Goal: Task Accomplishment & Management: Complete application form

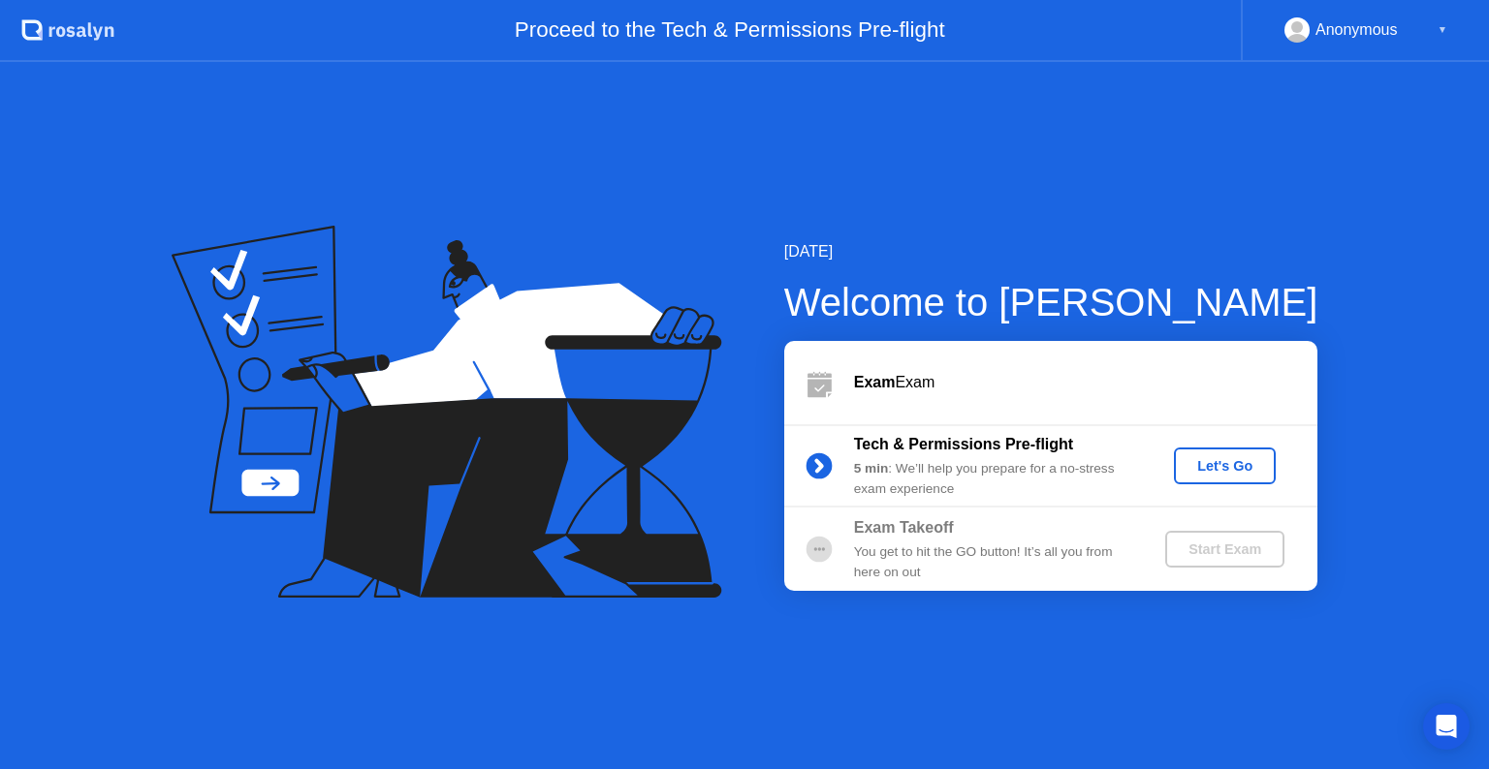
click at [1213, 469] on div "Let's Go" at bounding box center [1224, 466] width 86 height 16
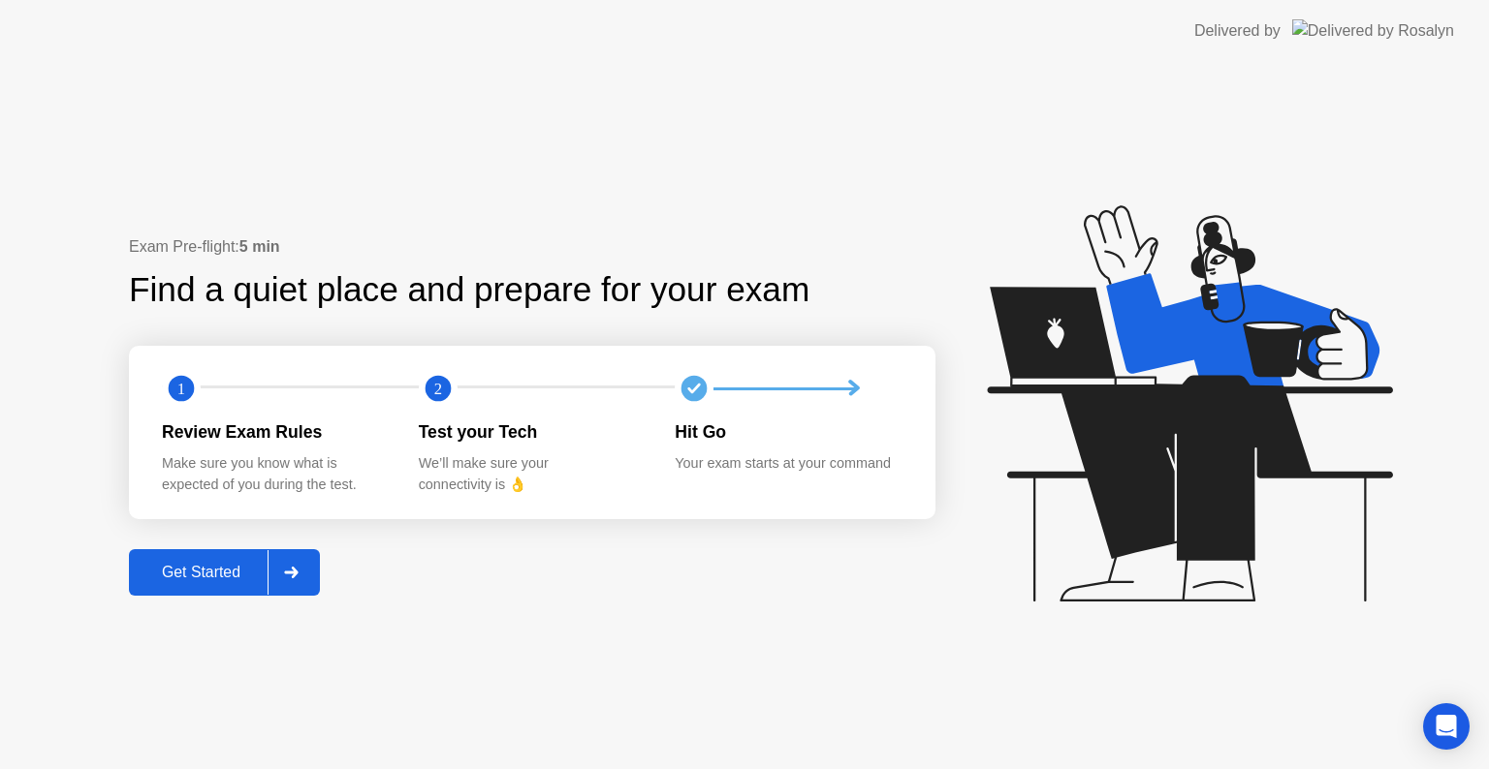
click at [180, 576] on div "Get Started" at bounding box center [201, 572] width 133 height 17
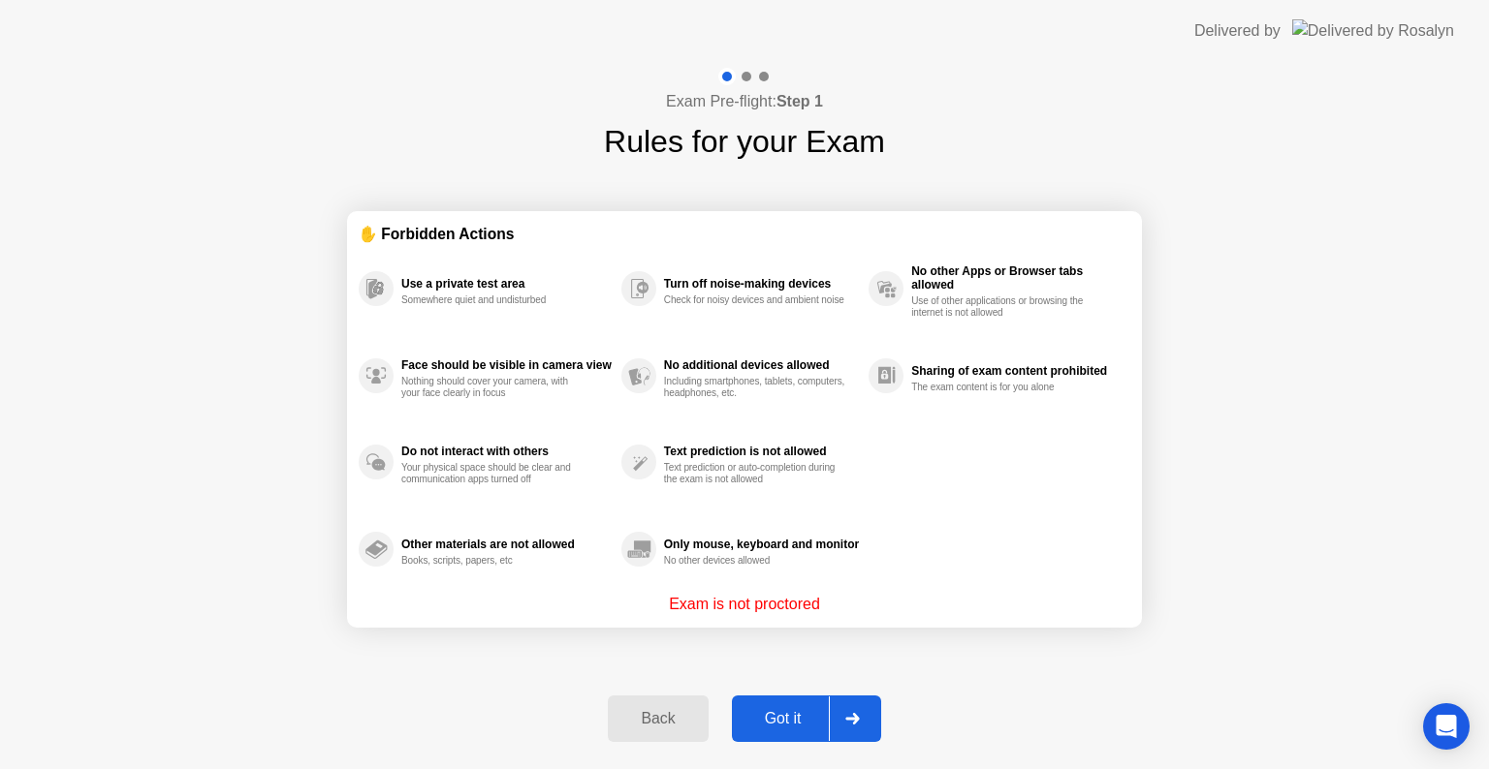
click at [786, 719] on div "Got it" at bounding box center [782, 718] width 91 height 17
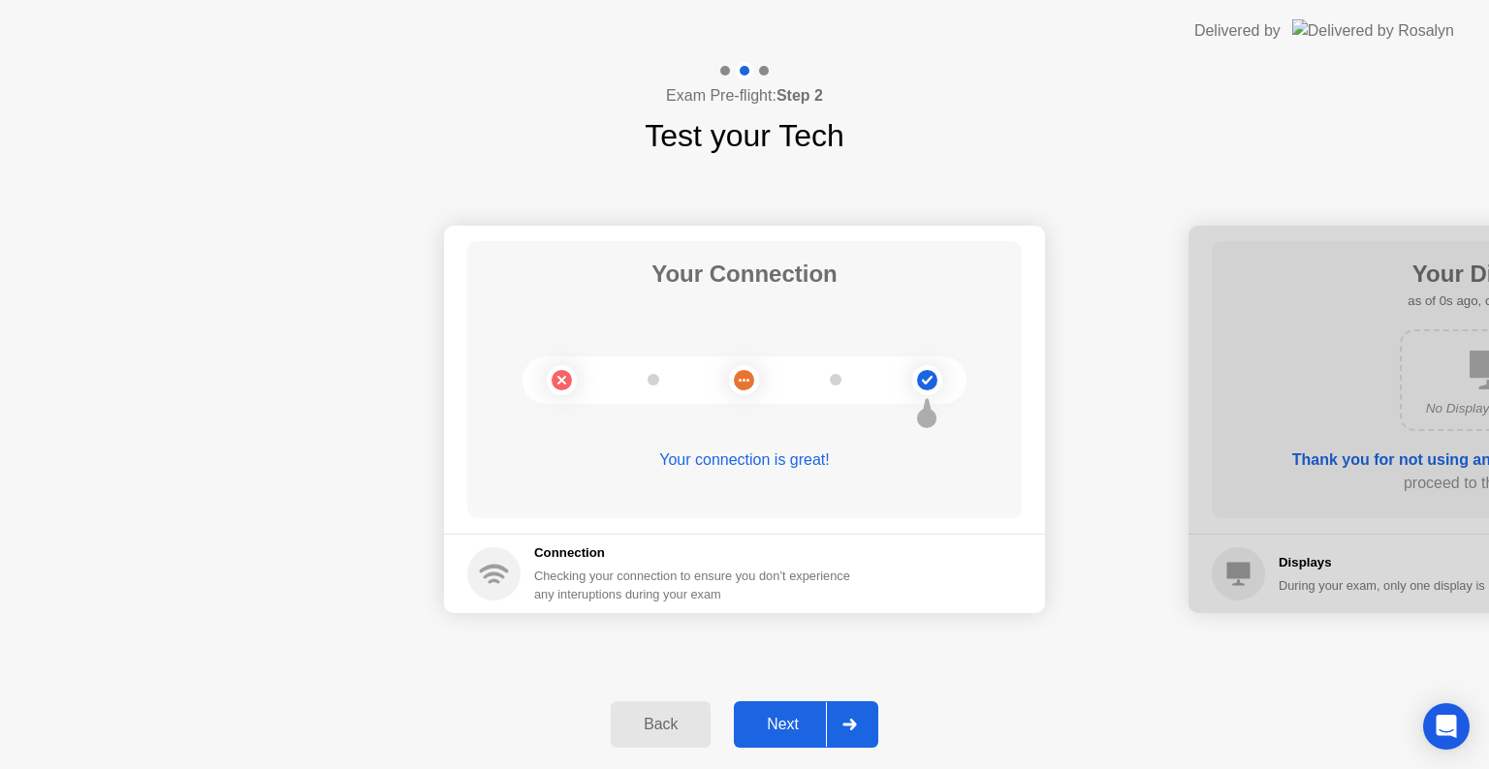
click at [786, 719] on div "Next" at bounding box center [782, 724] width 86 height 17
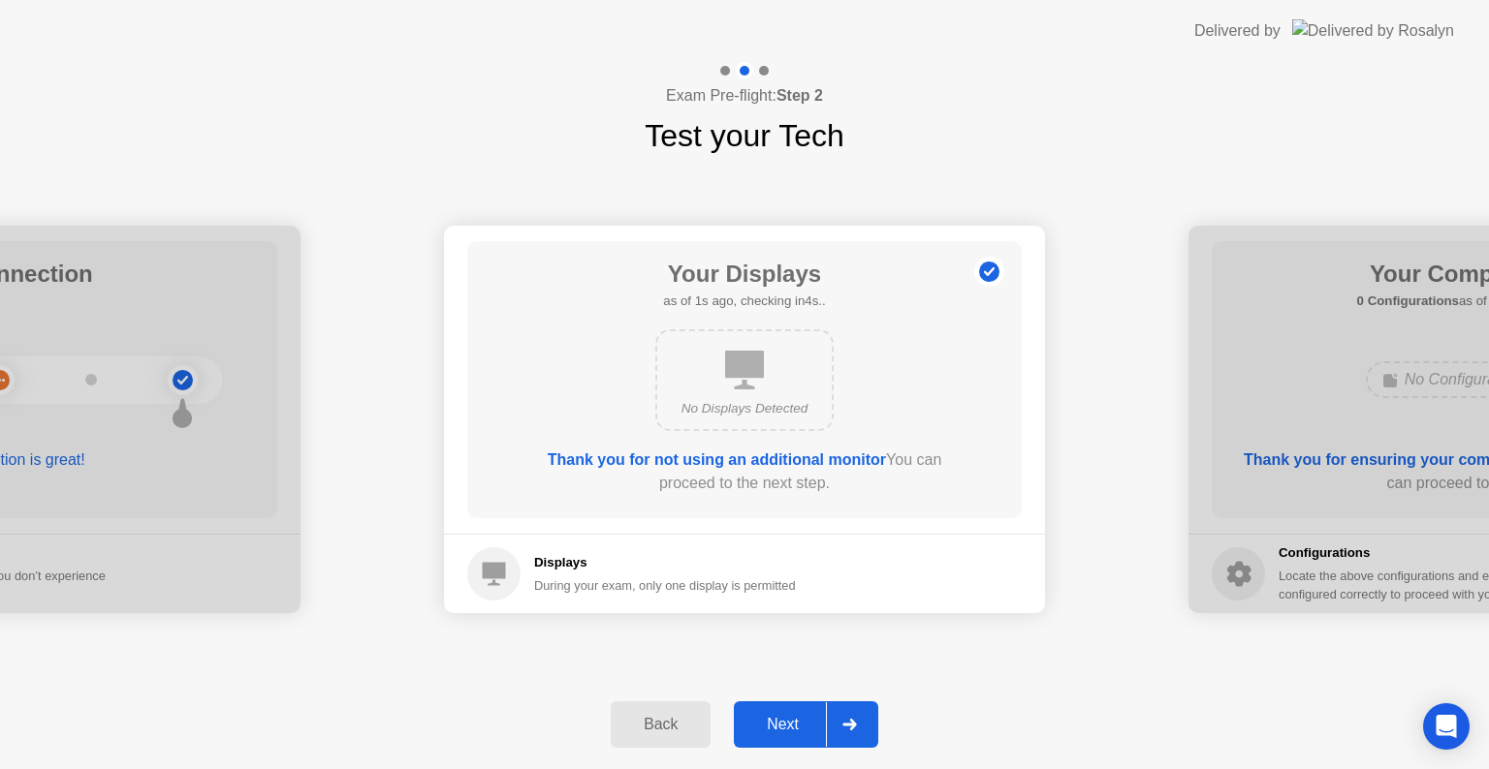
click at [786, 719] on div "Next" at bounding box center [782, 724] width 86 height 17
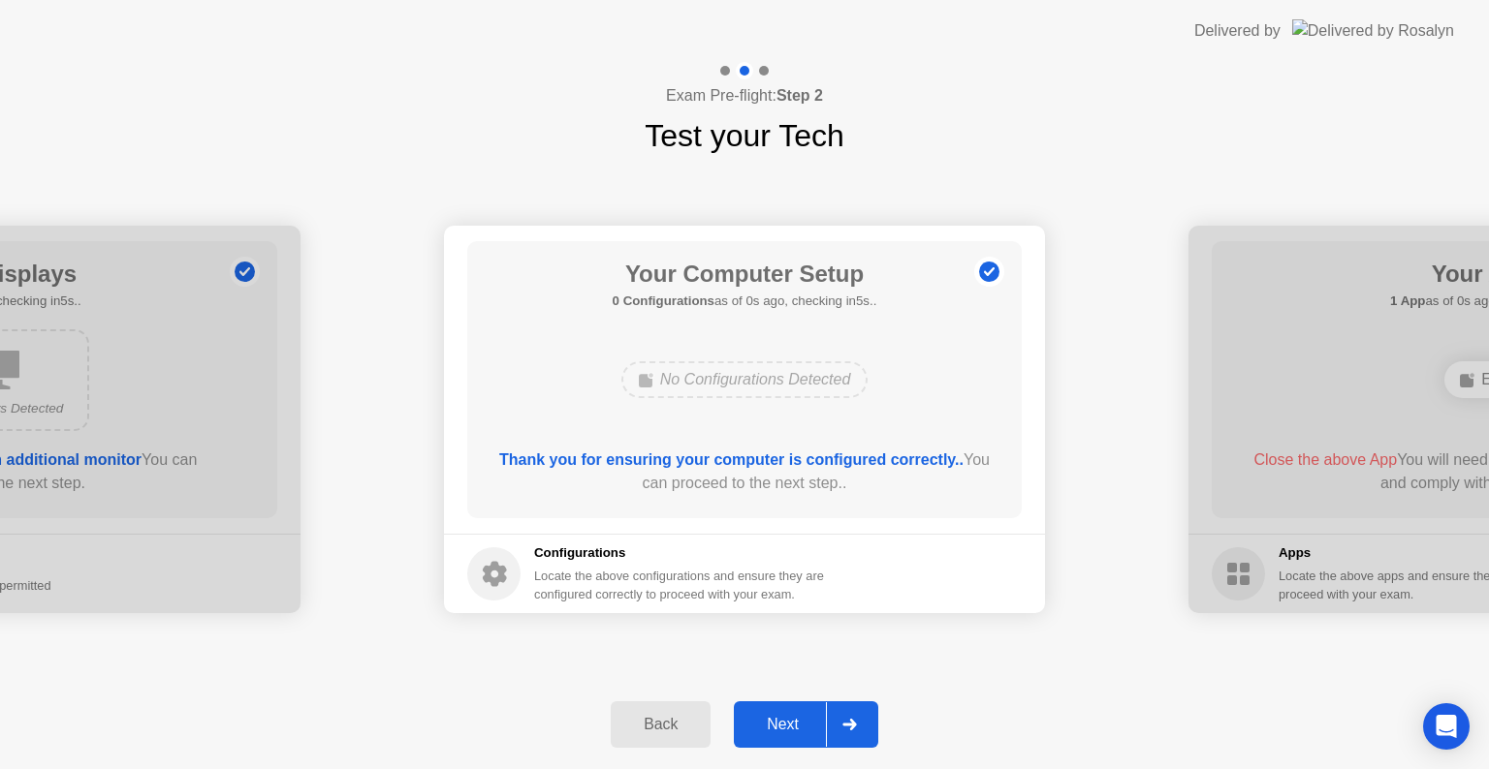
click at [786, 719] on div "Next" at bounding box center [782, 724] width 86 height 17
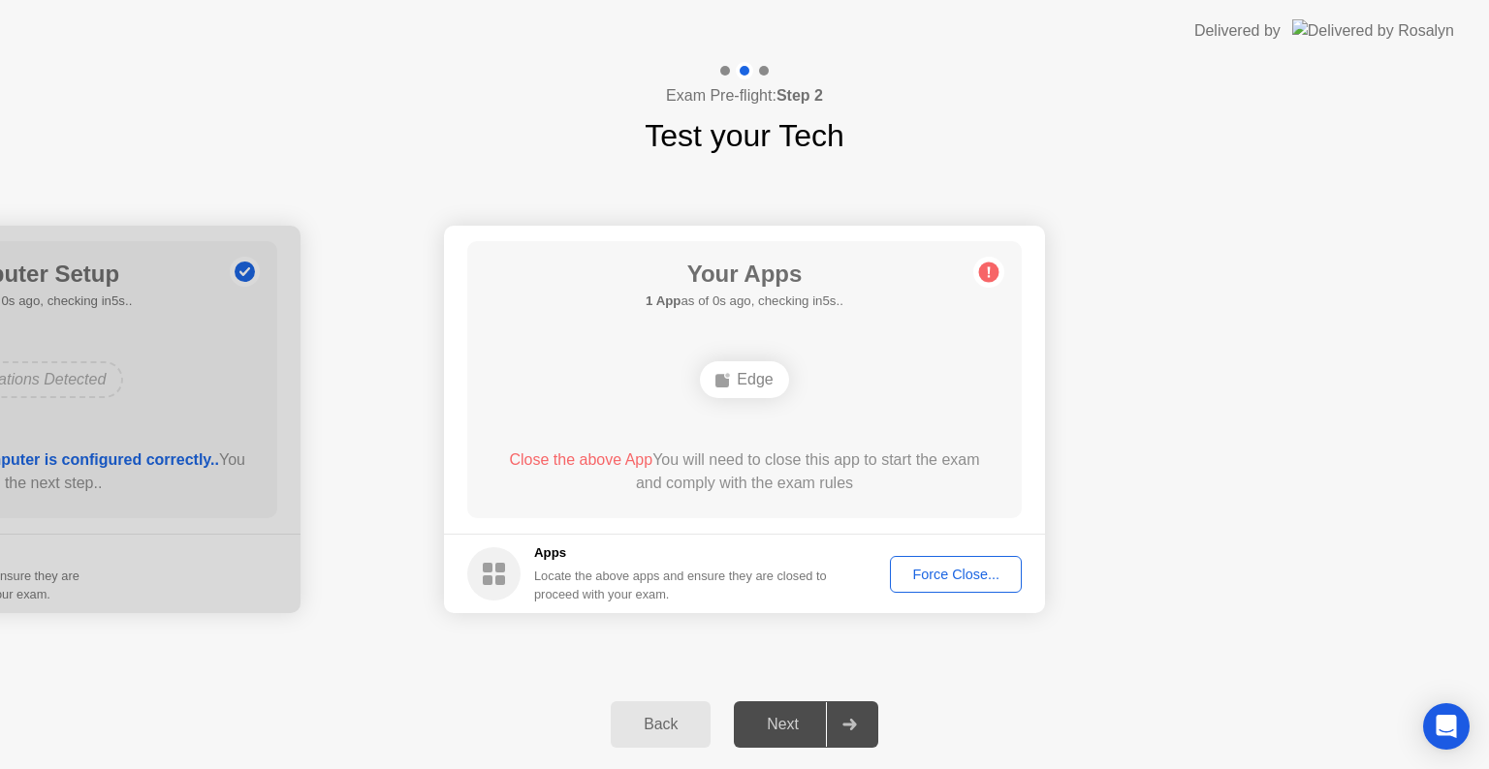
click at [966, 570] on div "Force Close..." at bounding box center [955, 575] width 118 height 16
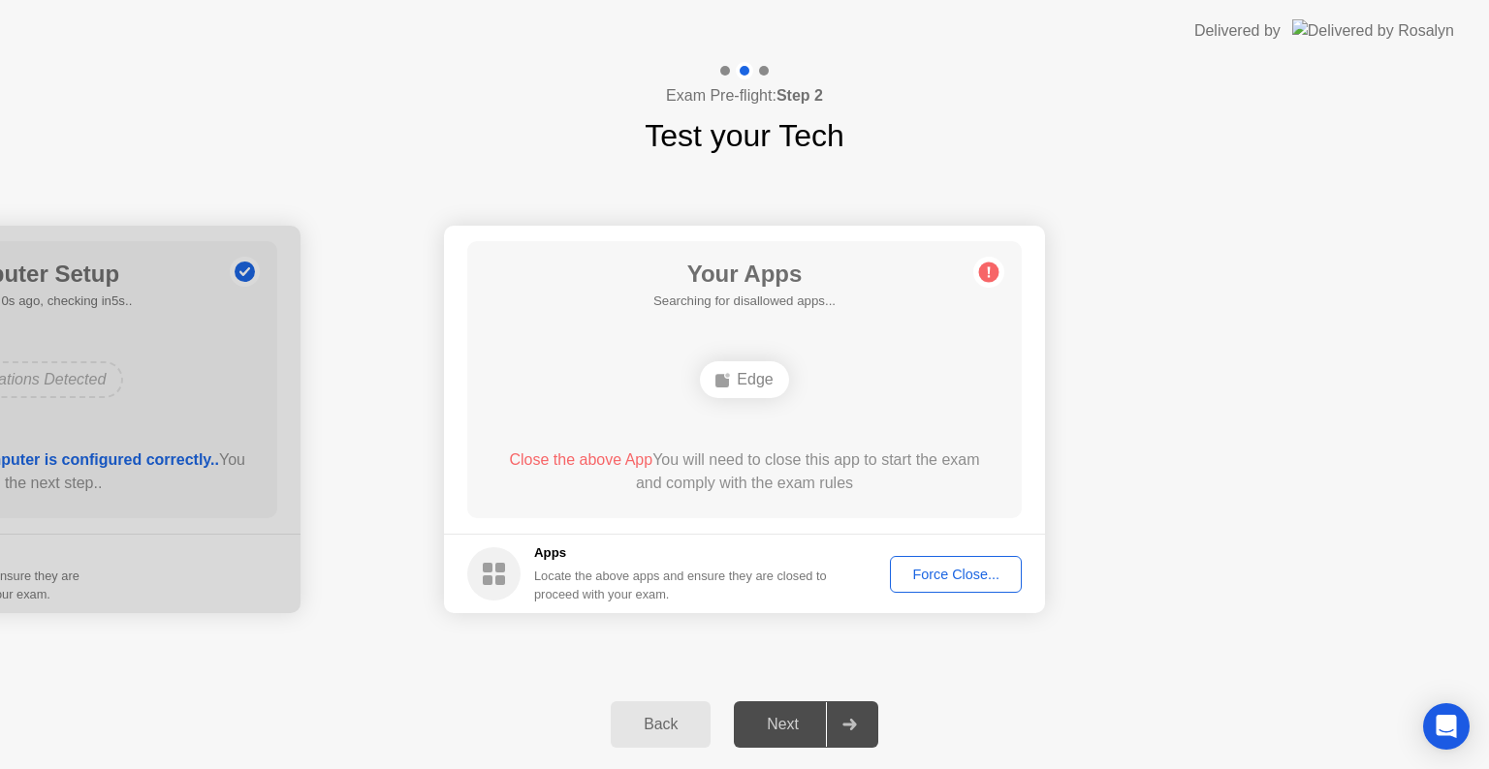
click at [829, 506] on div "Your Apps Searching for disallowed apps... Edge Close the above App You will ne…" at bounding box center [744, 379] width 554 height 277
click at [937, 571] on div "Force Close..." at bounding box center [955, 575] width 118 height 16
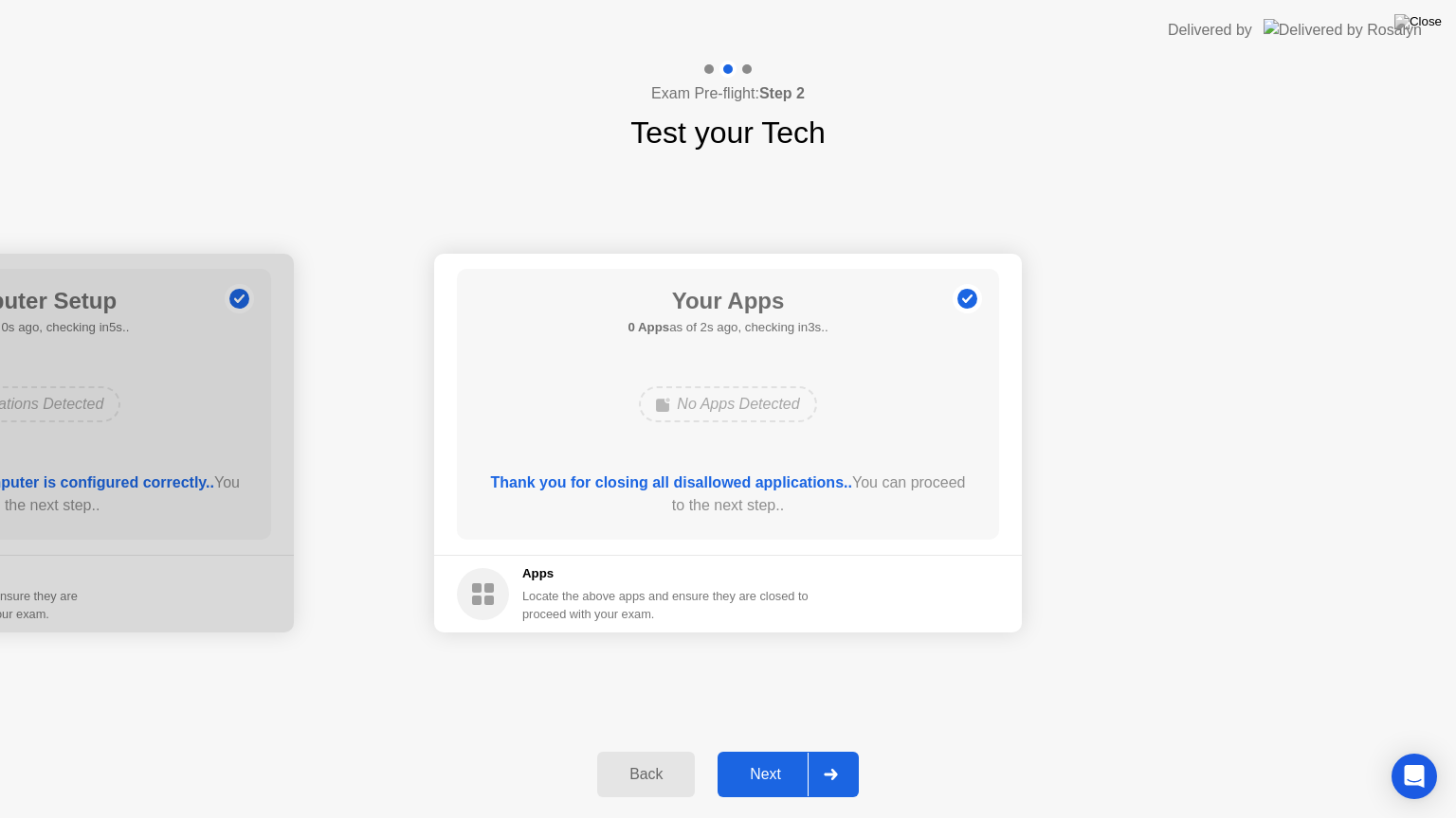
click at [765, 752] on div "Next" at bounding box center [765, 774] width 84 height 17
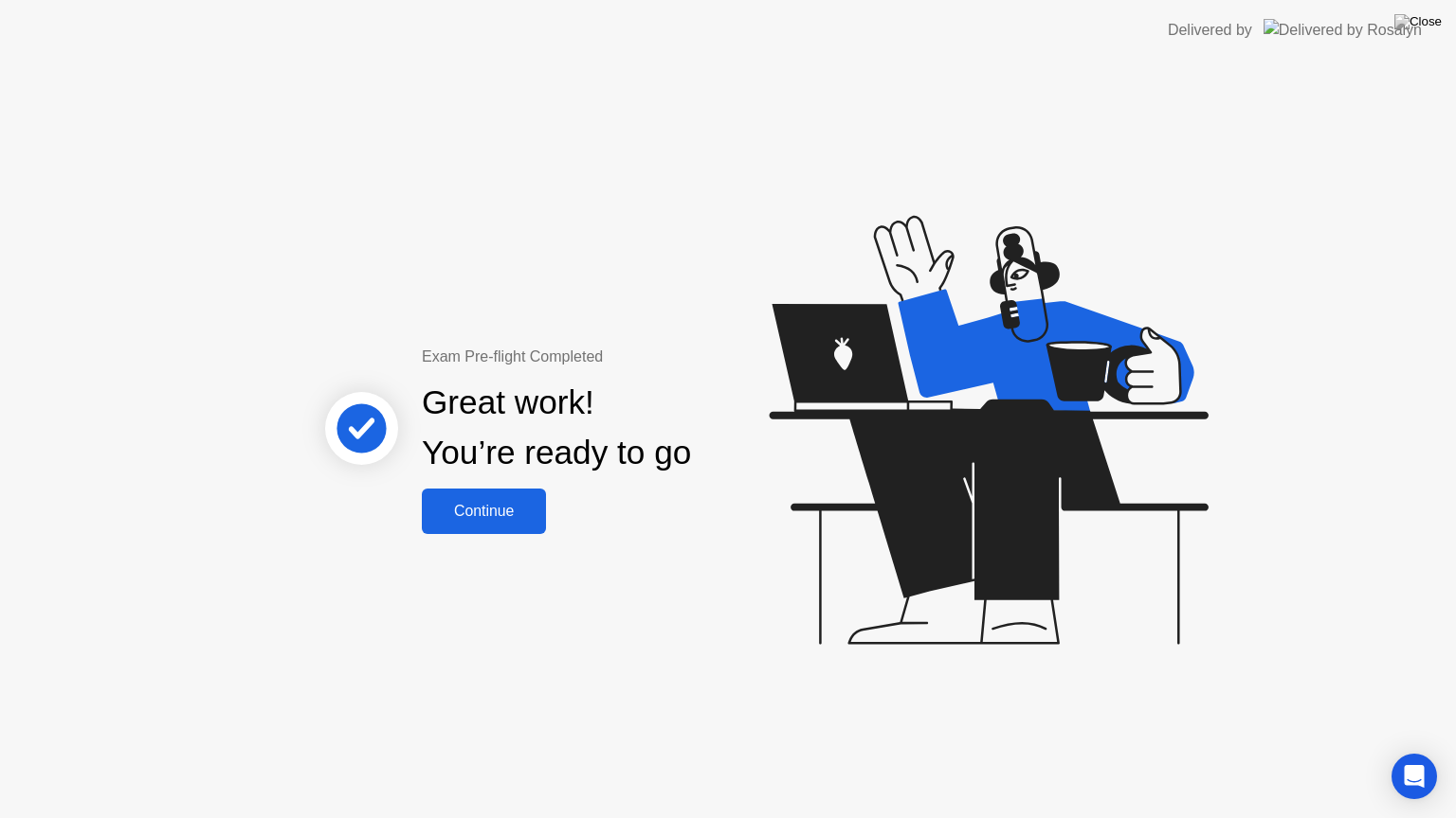
click at [474, 519] on div "Continue" at bounding box center [483, 511] width 112 height 17
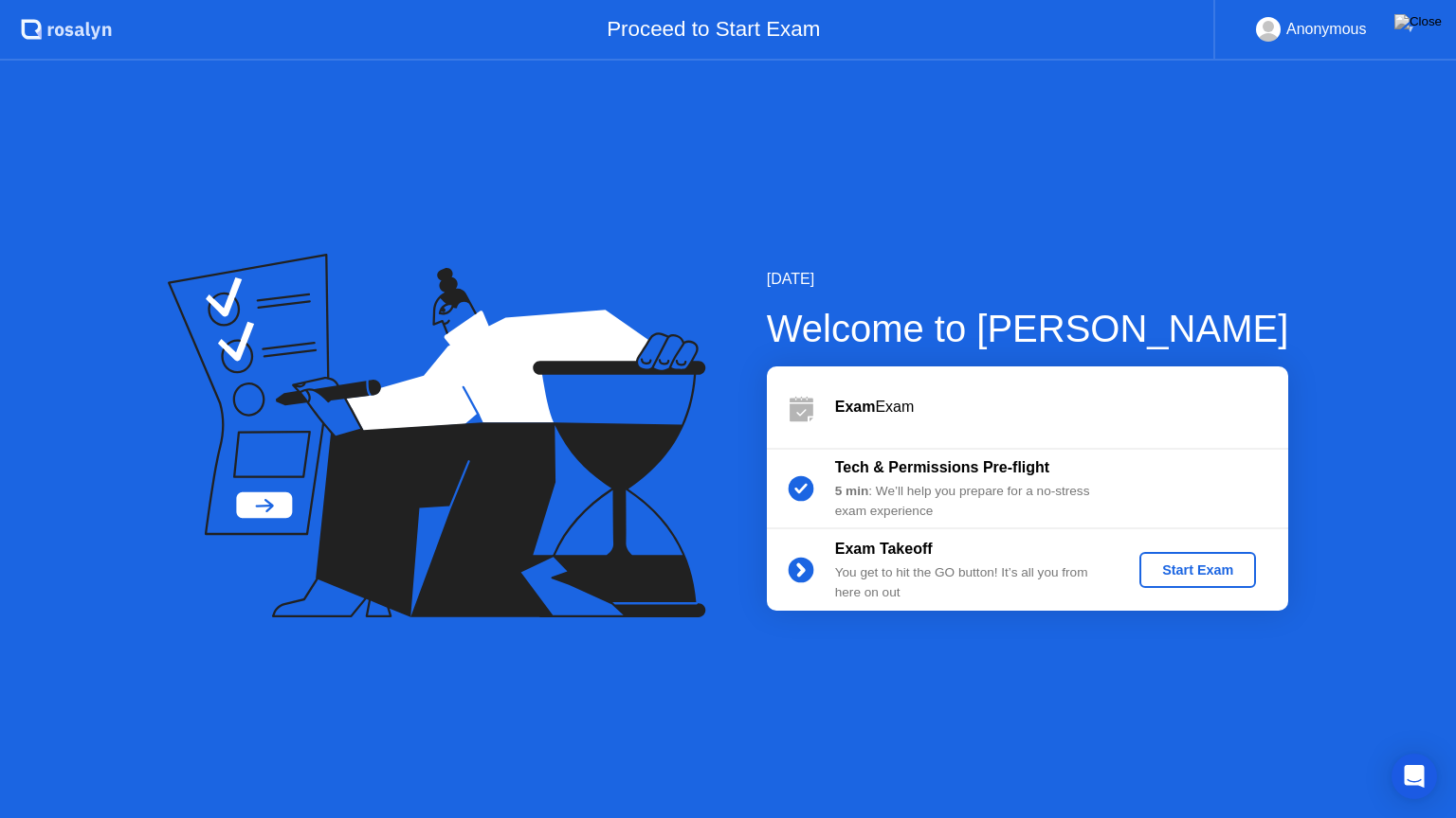
click at [1182, 569] on div "Start Exam" at bounding box center [1198, 571] width 102 height 16
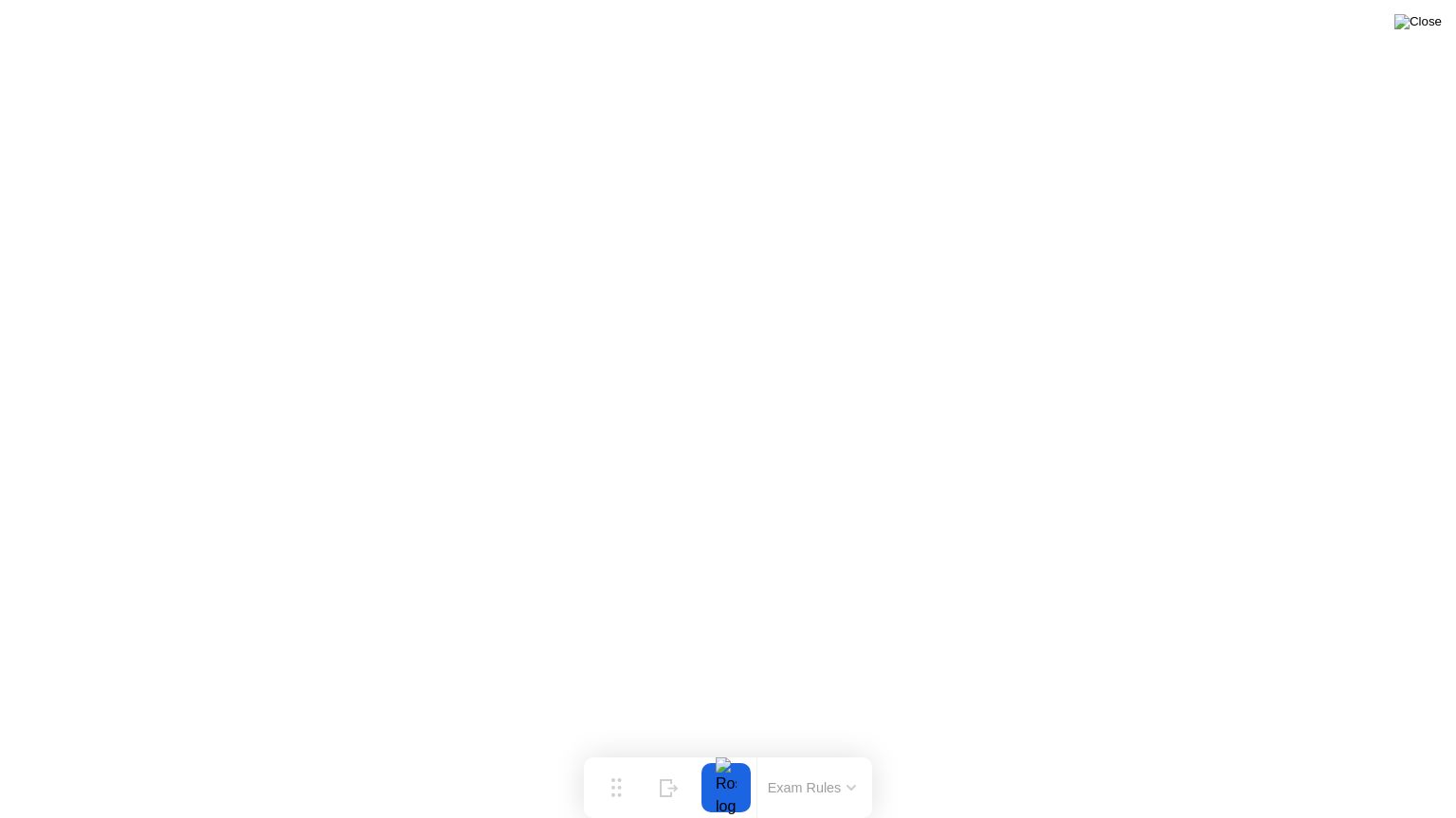
click at [1435, 21] on img at bounding box center [1418, 22] width 47 height 16
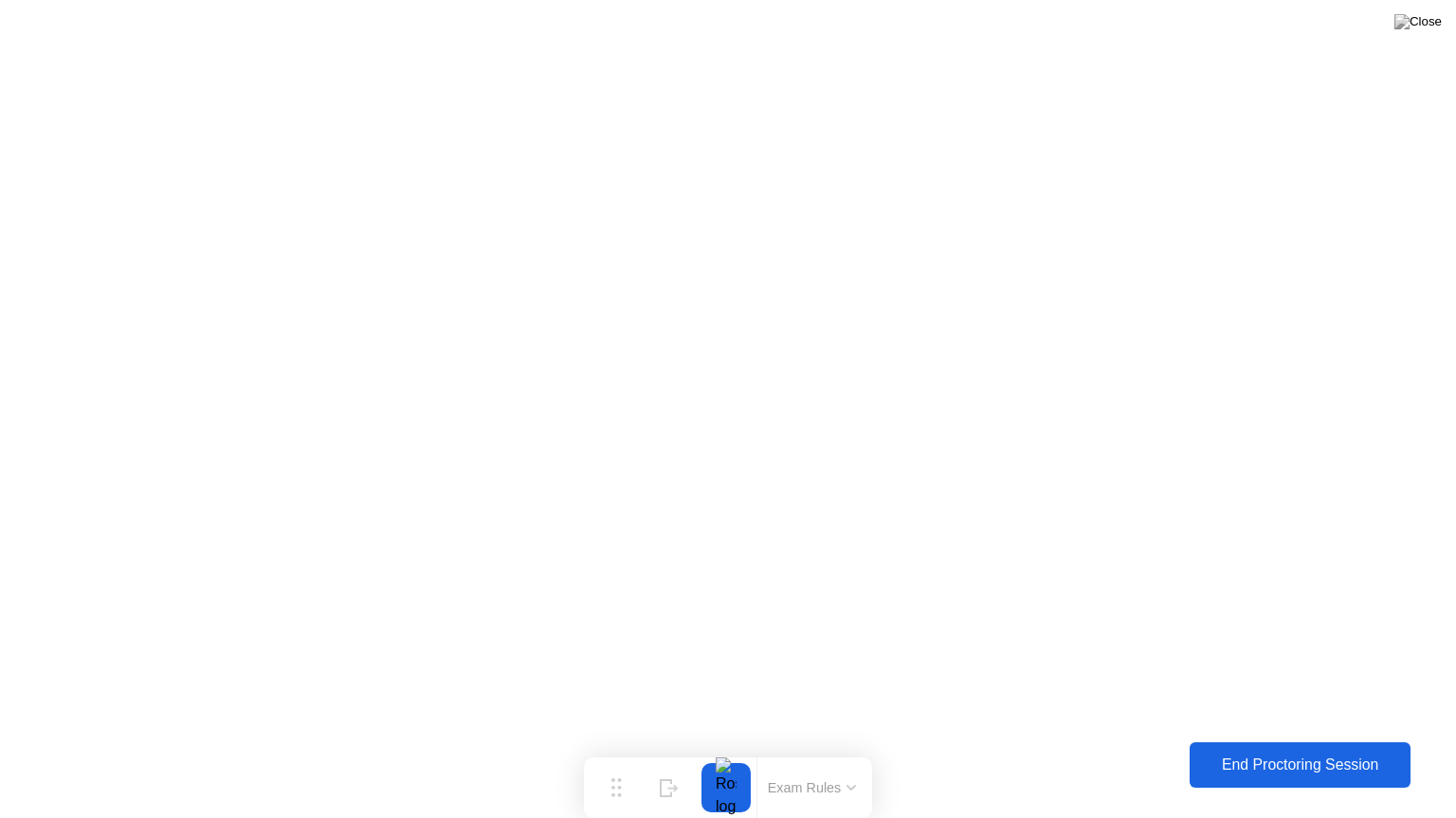
click at [1224, 752] on div "End Proctoring Session" at bounding box center [1300, 764] width 209 height 17
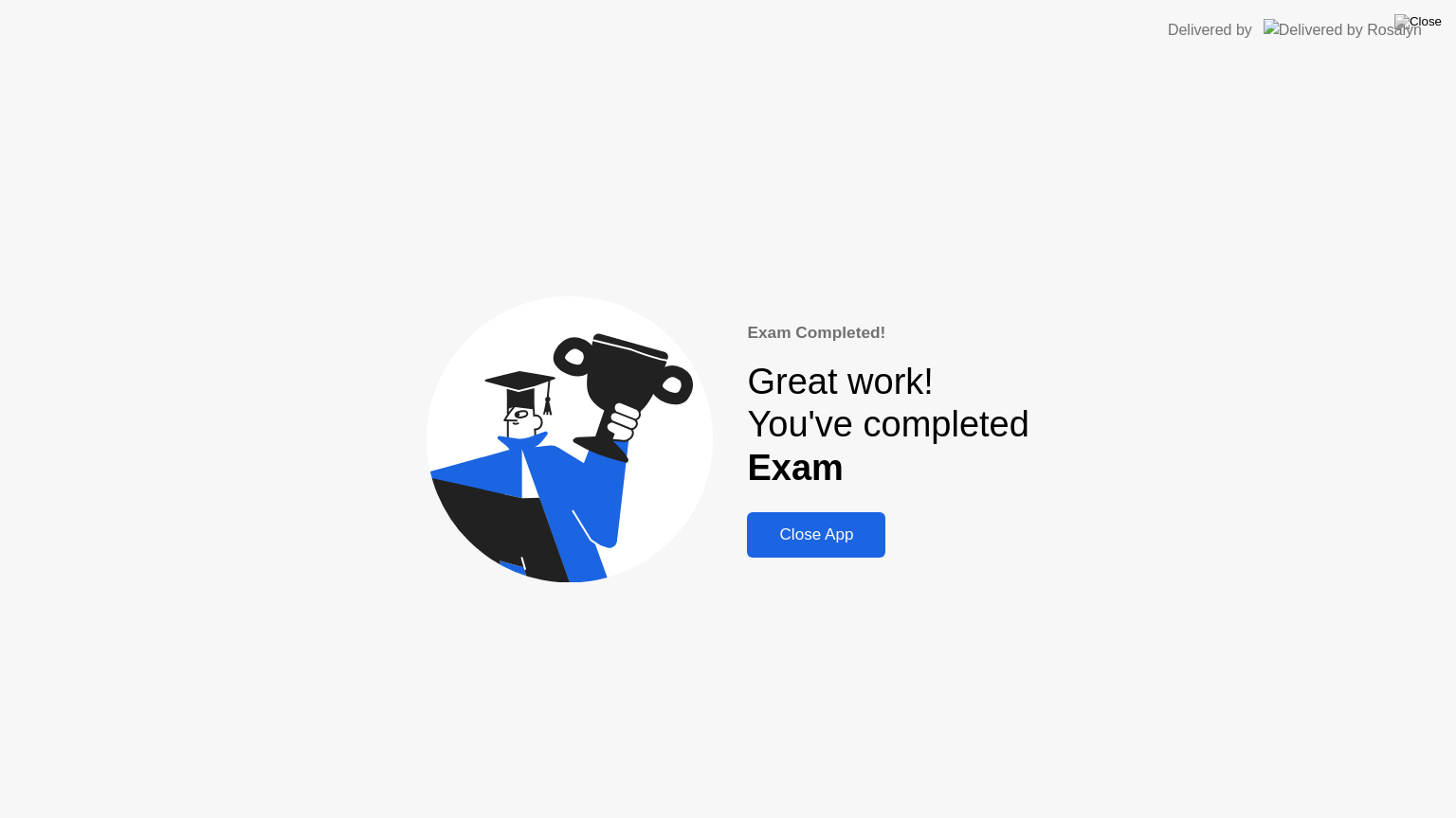
click at [792, 541] on div "Close App" at bounding box center [816, 535] width 127 height 19
